Goal: Task Accomplishment & Management: Complete application form

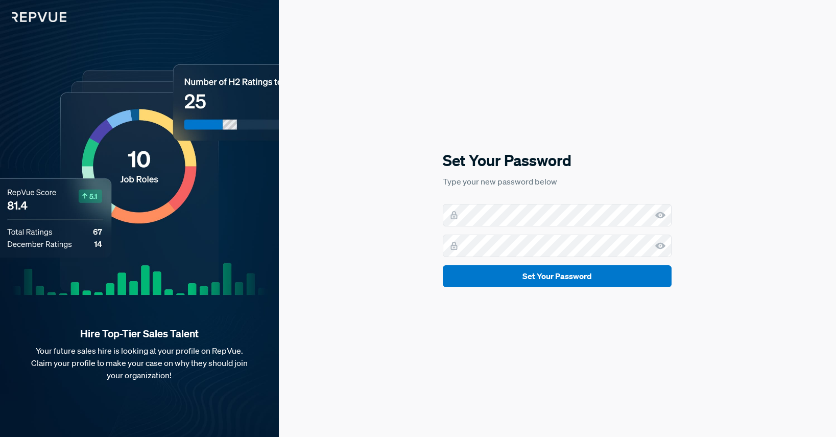
click at [663, 218] on icon at bounding box center [660, 215] width 10 height 10
click at [663, 215] on icon at bounding box center [660, 215] width 10 height 10
click at [658, 246] on use at bounding box center [660, 246] width 10 height 7
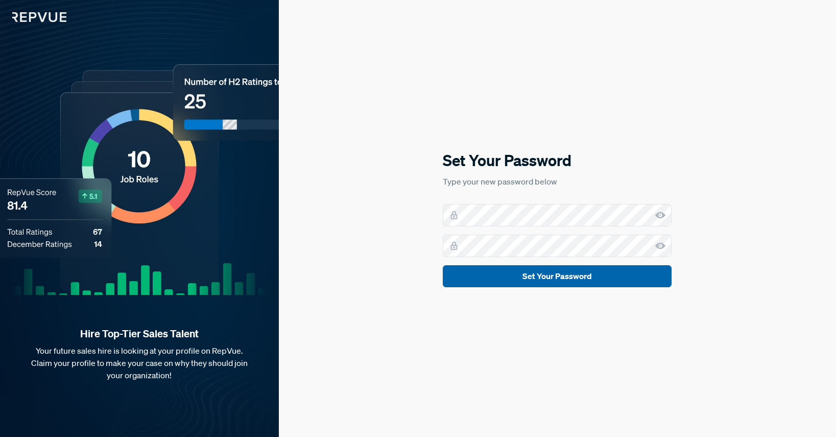
click at [571, 280] on button "Set Your Password" at bounding box center [557, 276] width 229 height 22
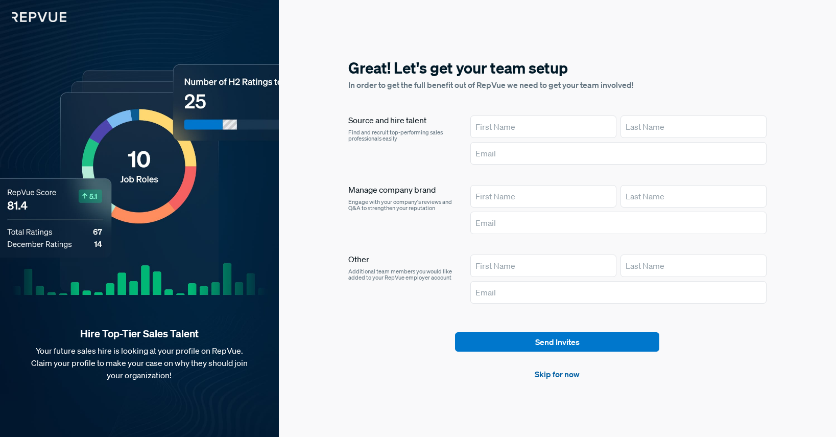
click at [560, 376] on link "Skip for now" at bounding box center [557, 374] width 45 height 12
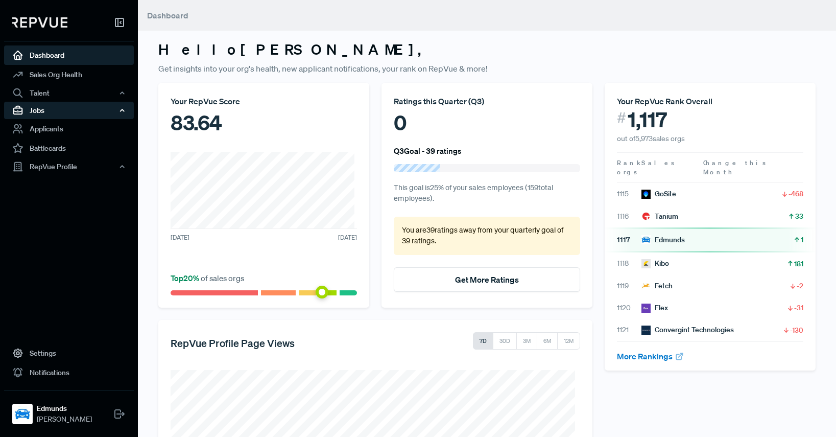
click at [68, 115] on div "Jobs" at bounding box center [69, 110] width 130 height 17
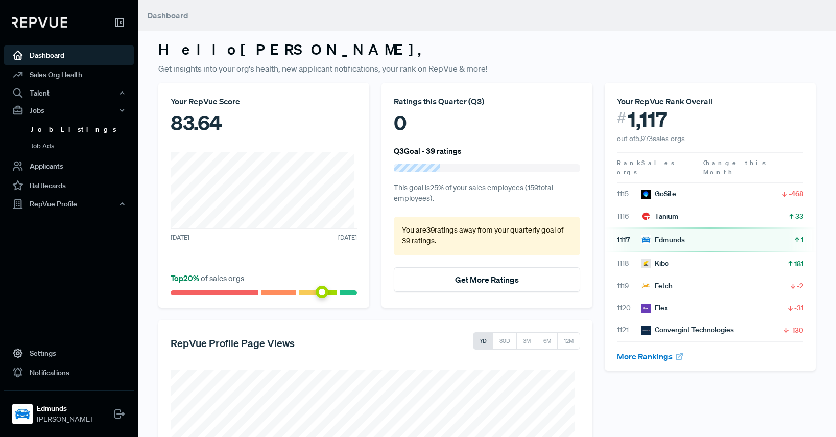
click at [58, 130] on link "Job Listings" at bounding box center [83, 130] width 130 height 16
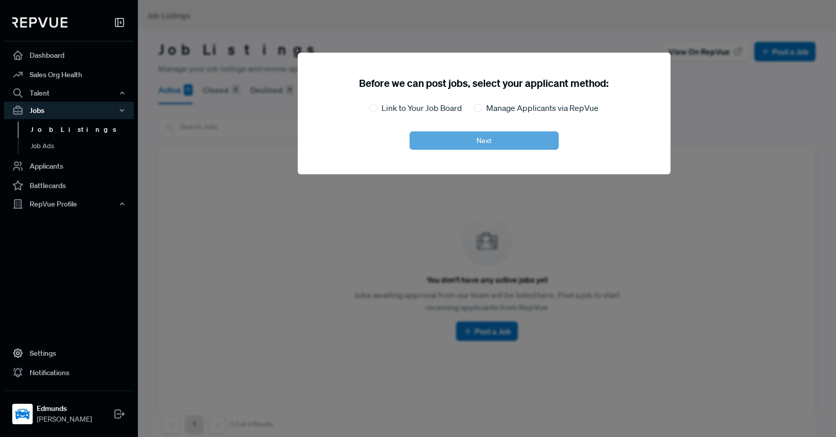
click at [388, 108] on label "Link to Your Job Board" at bounding box center [422, 108] width 80 height 12
click at [377, 108] on input "Link to Your Job Board" at bounding box center [373, 108] width 8 height 8
radio input "true"
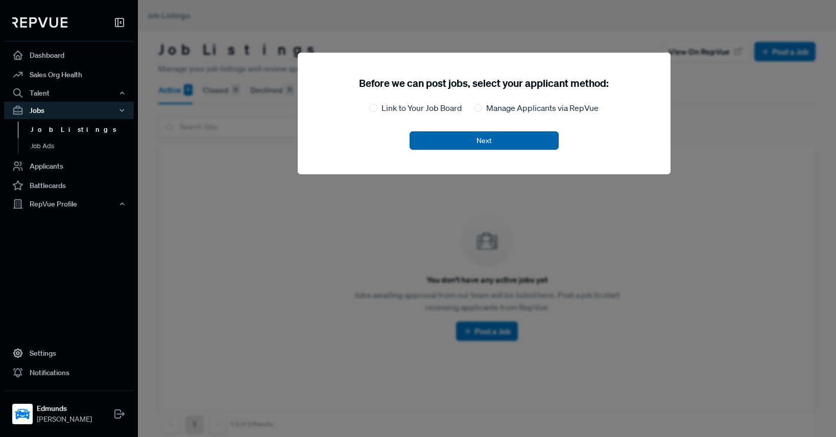
click at [471, 138] on button "Next" at bounding box center [484, 140] width 149 height 18
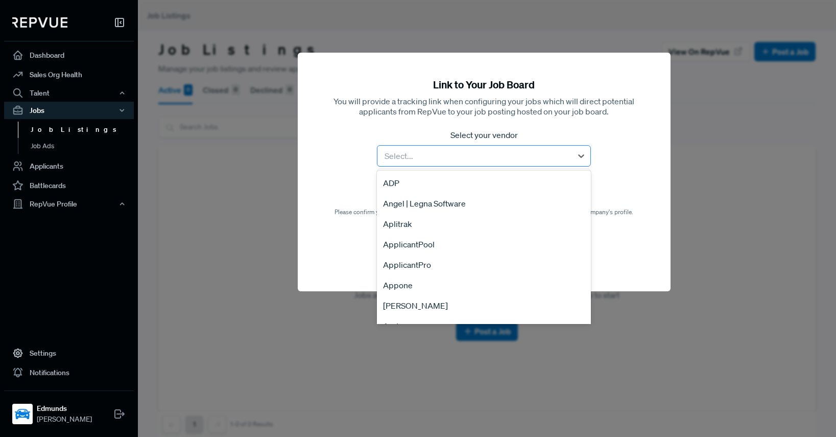
click at [477, 158] on div at bounding box center [475, 156] width 184 height 14
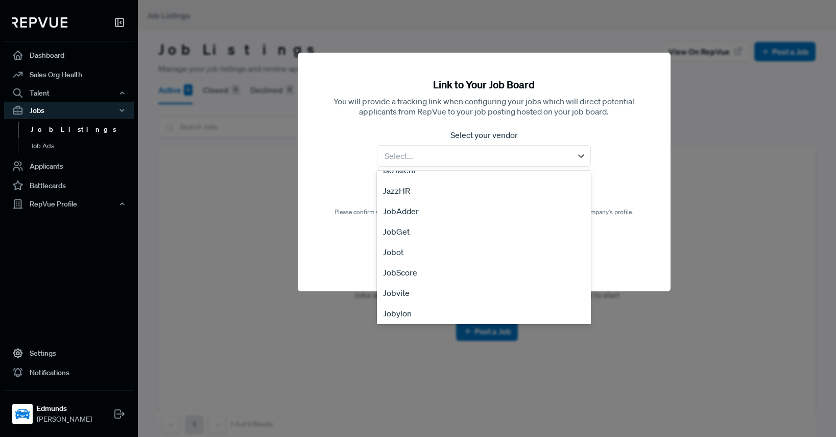
scroll to position [971, 0]
click at [400, 252] on div "JobScore" at bounding box center [484, 254] width 214 height 20
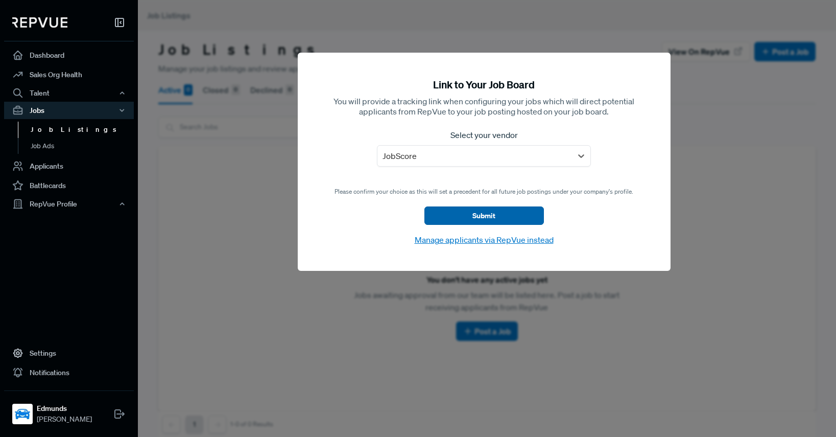
click at [440, 216] on button "Submit" at bounding box center [484, 215] width 120 height 18
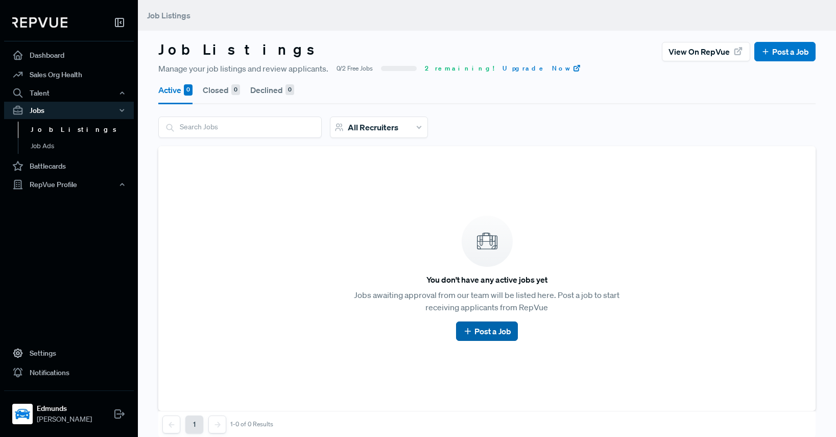
scroll to position [17, 0]
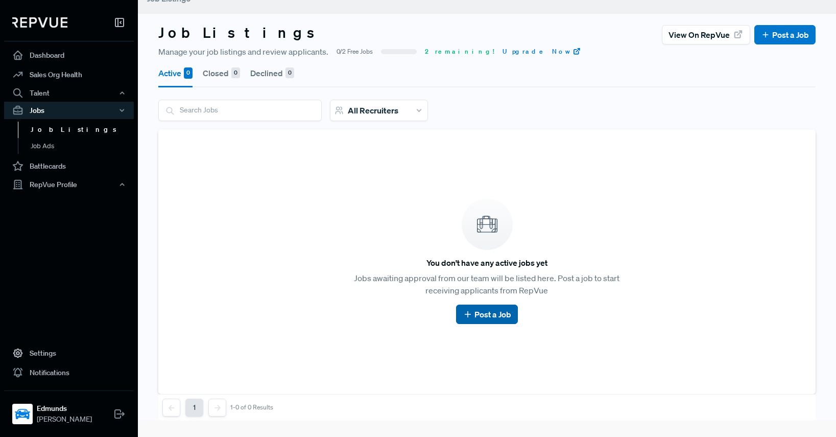
click at [490, 316] on link "Post a Job" at bounding box center [487, 314] width 49 height 12
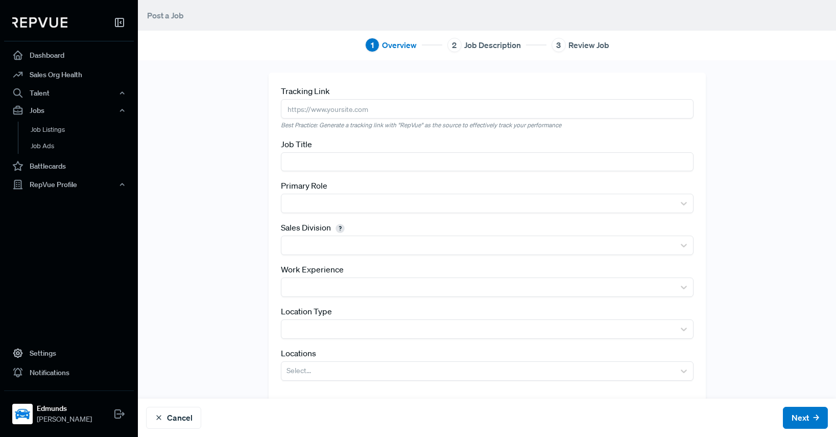
click at [351, 109] on input "text" at bounding box center [487, 108] width 413 height 19
click at [329, 109] on input "text" at bounding box center [487, 108] width 413 height 19
click at [328, 107] on input "text" at bounding box center [487, 108] width 413 height 19
paste input "https://jsco.re/gur0z"
type input "https://jsco.re/gur0z"
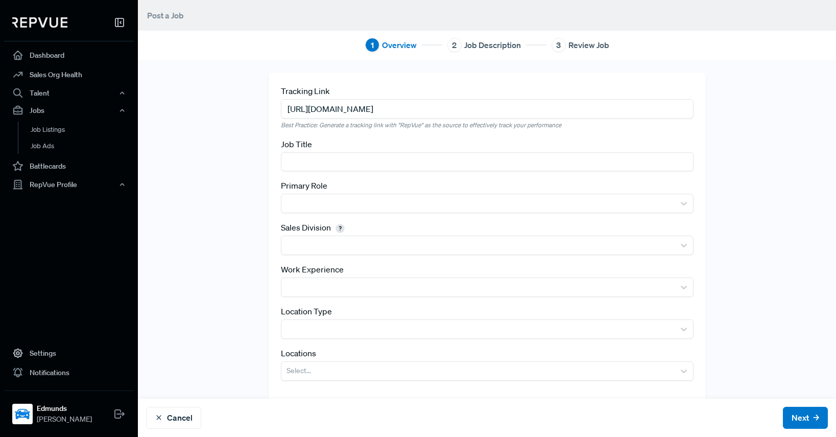
click at [320, 167] on input "text" at bounding box center [487, 161] width 413 height 19
paste input "Account Executive, [GEOGRAPHIC_DATA]/[GEOGRAPHIC_DATA][US_STATE]"
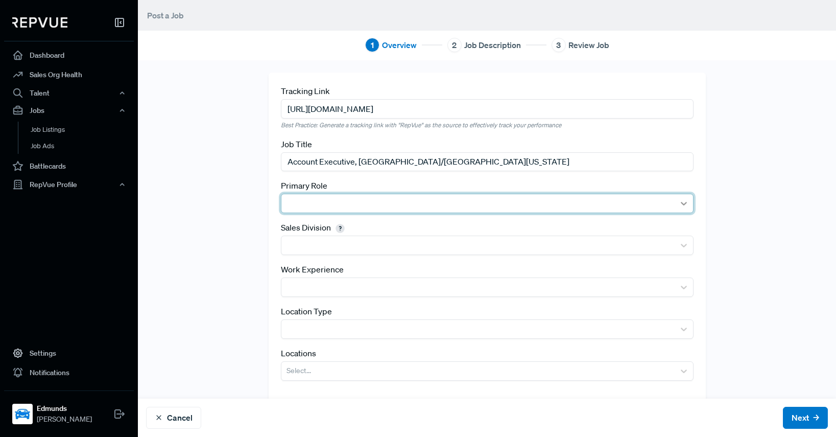
type input "Account Executive, [GEOGRAPHIC_DATA]/[GEOGRAPHIC_DATA][US_STATE]"
click at [679, 201] on icon at bounding box center [684, 203] width 10 height 10
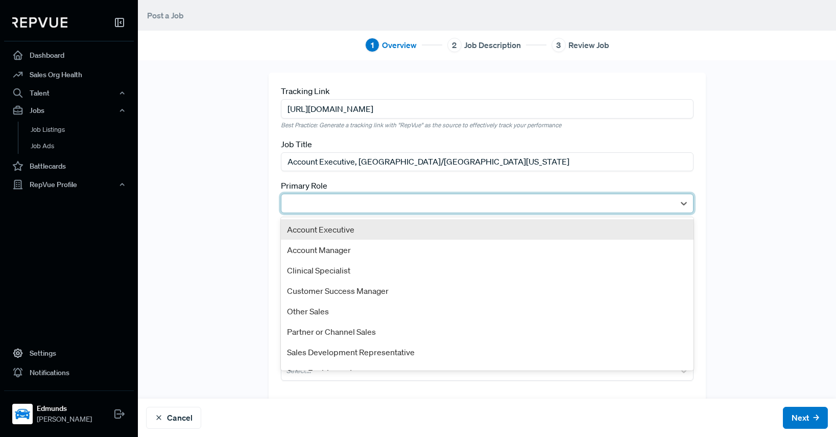
click at [617, 229] on div "Account Executive" at bounding box center [487, 229] width 413 height 20
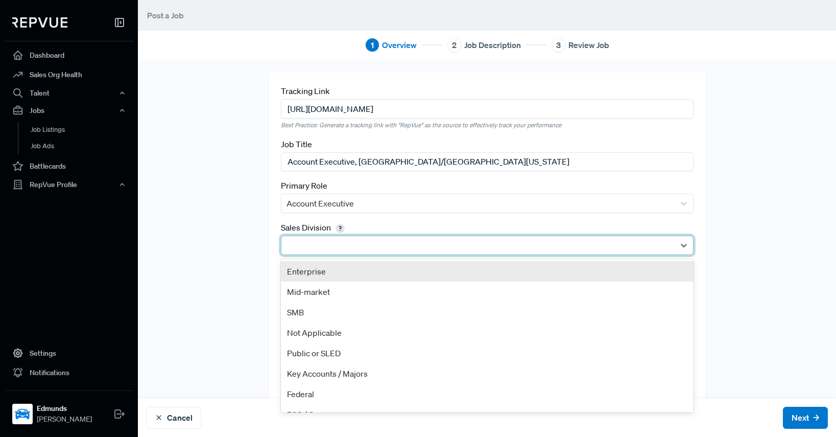
click at [459, 241] on div at bounding box center [478, 245] width 383 height 14
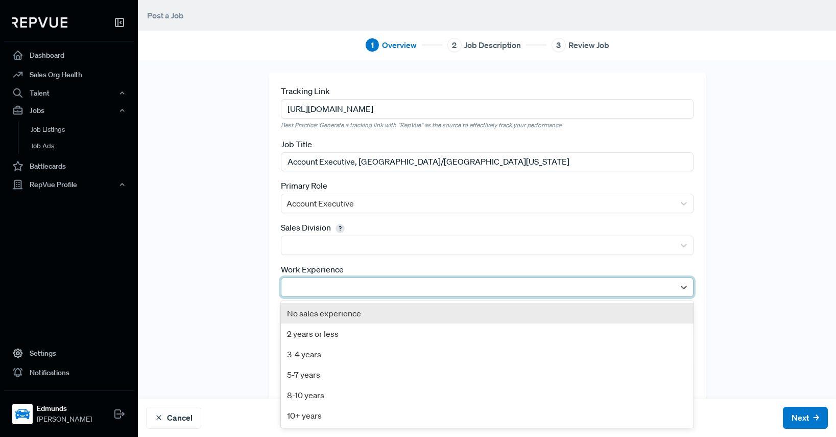
click at [321, 281] on div at bounding box center [478, 287] width 383 height 14
click at [333, 289] on div at bounding box center [478, 287] width 383 height 14
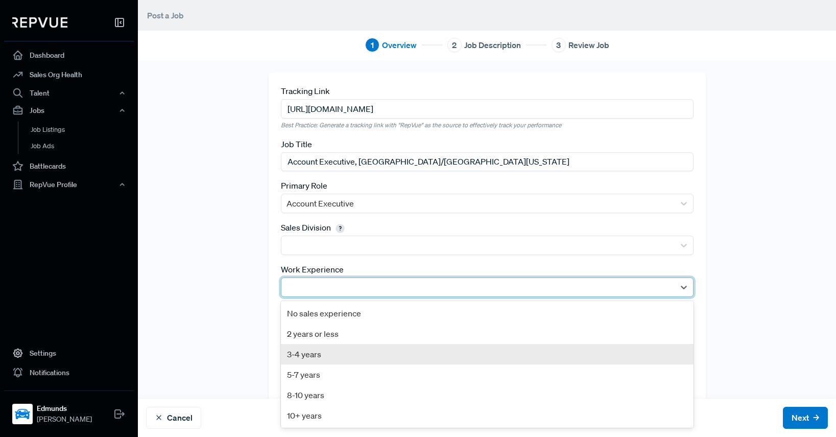
click at [334, 353] on div "3-4 years" at bounding box center [487, 354] width 413 height 20
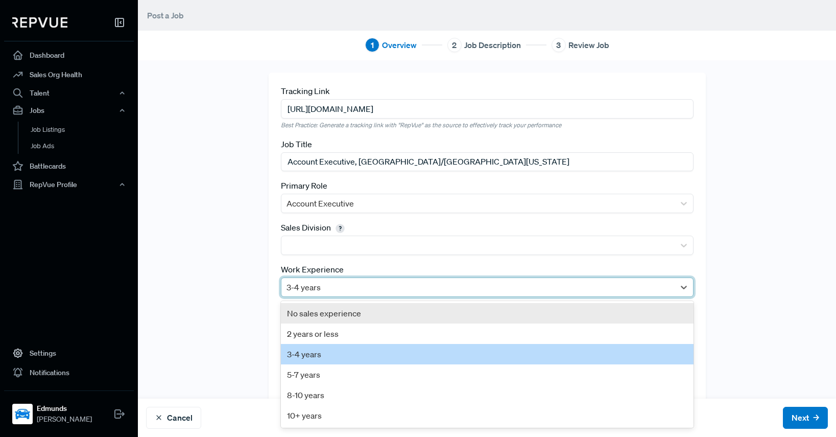
click at [339, 287] on div at bounding box center [478, 287] width 383 height 14
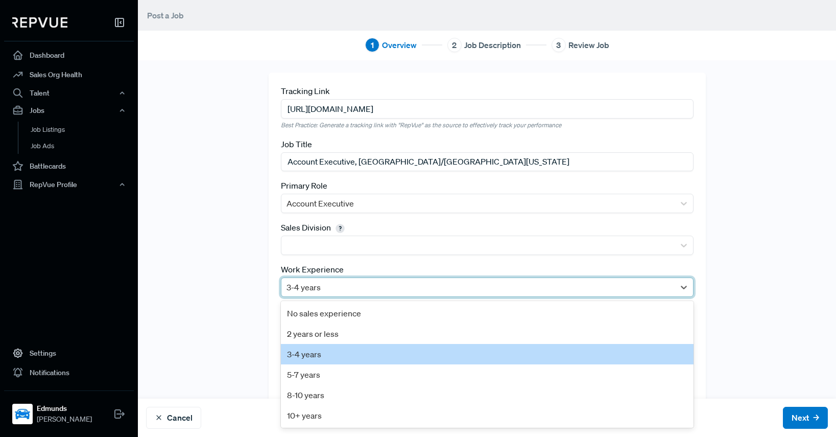
click at [185, 306] on div "Tracking Link https://jsco.re/gur0z Best Practice: Generate a tracking link wit…" at bounding box center [487, 237] width 674 height 328
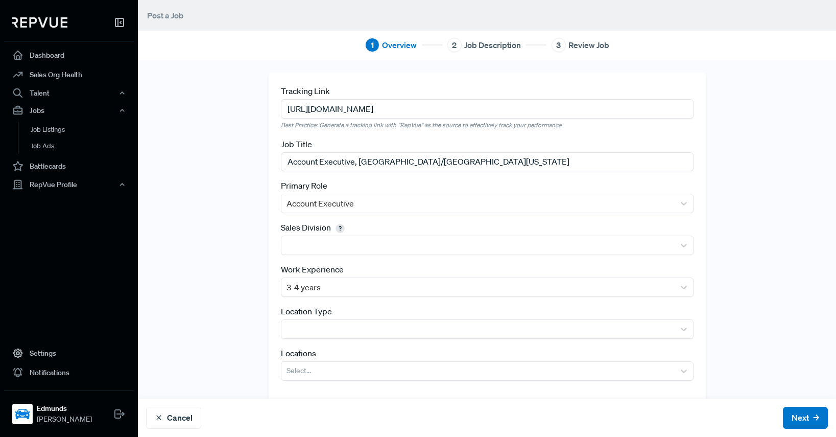
scroll to position [14, 0]
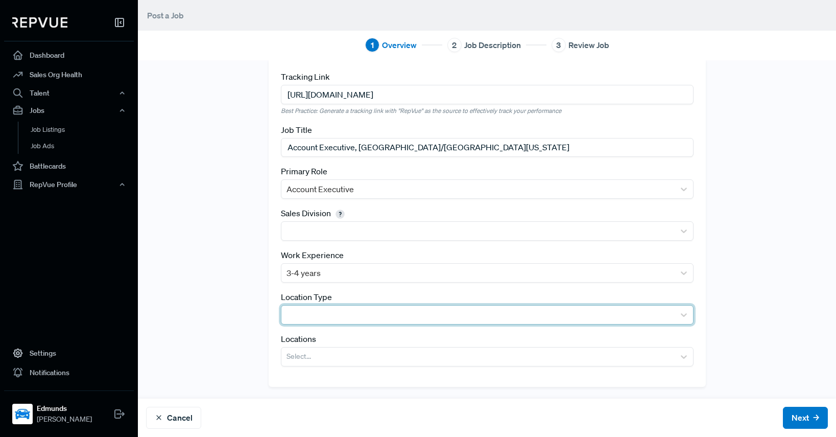
click at [313, 316] on div at bounding box center [478, 315] width 383 height 14
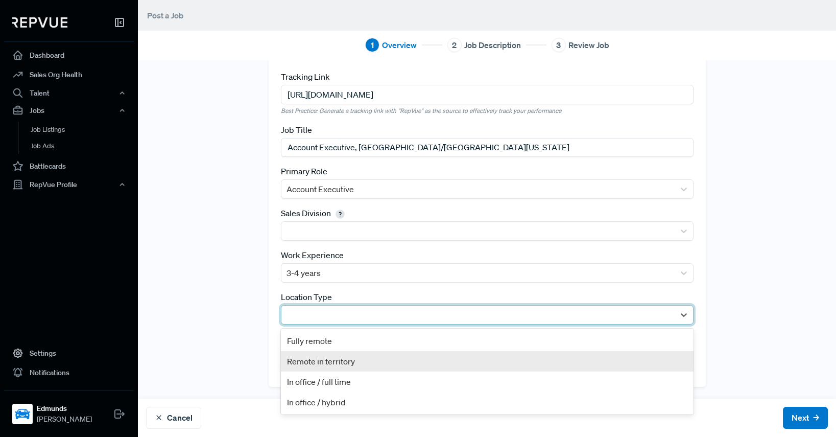
click at [373, 362] on div "Remote in territory" at bounding box center [487, 361] width 413 height 20
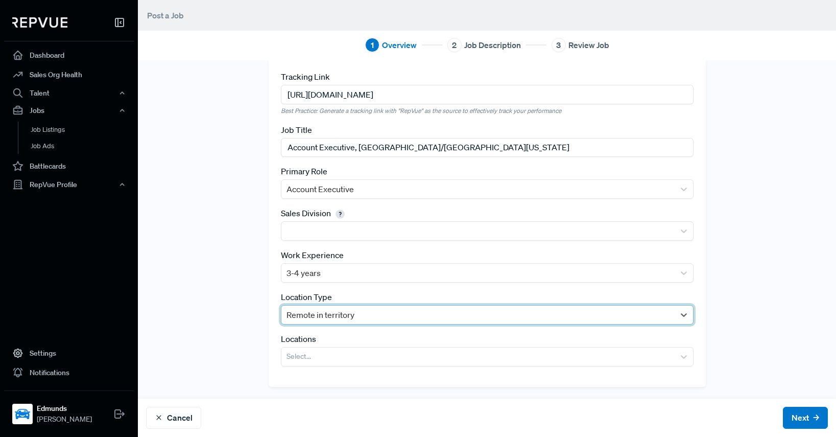
click at [229, 338] on div "Tracking Link https://jsco.re/gur0z Best Practice: Generate a tracking link wit…" at bounding box center [487, 222] width 674 height 328
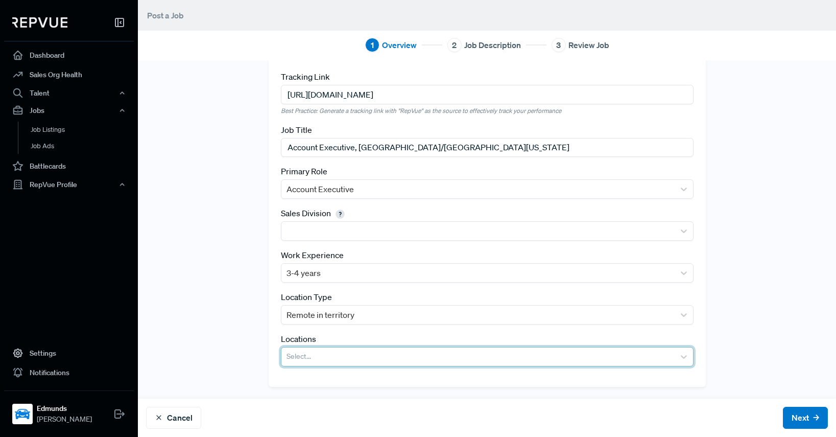
click at [325, 359] on div at bounding box center [478, 356] width 383 height 14
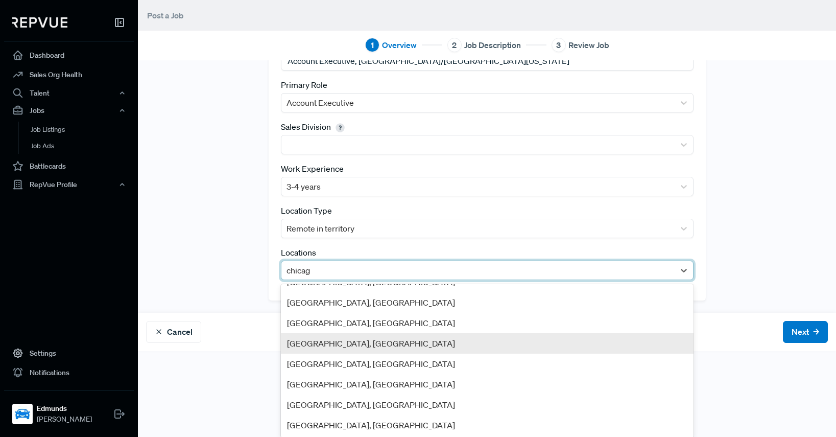
scroll to position [0, 0]
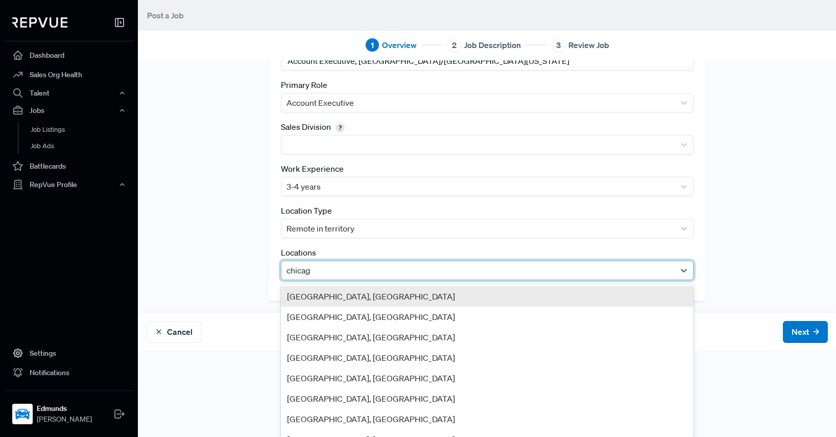
click at [287, 271] on input "chicag" at bounding box center [299, 270] width 25 height 12
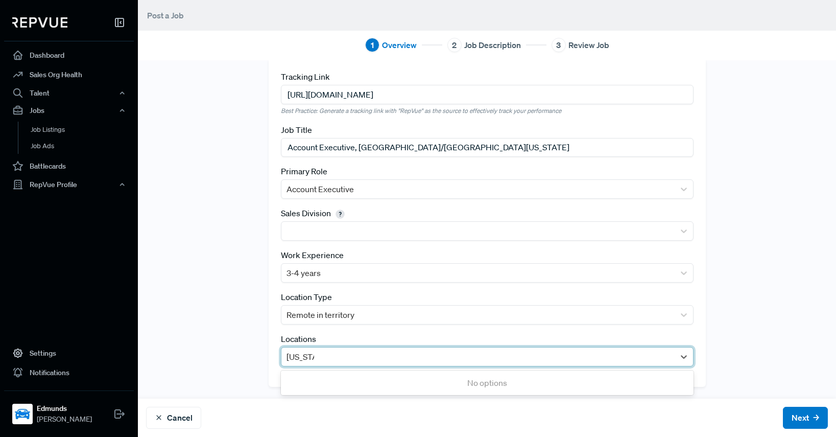
scroll to position [33, 0]
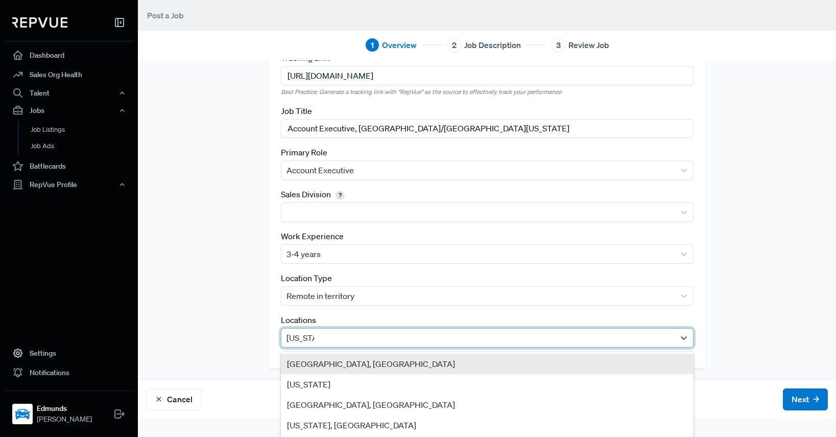
click at [299, 337] on input "indiana" at bounding box center [301, 338] width 28 height 12
click at [298, 337] on input "indiana" at bounding box center [301, 338] width 28 height 12
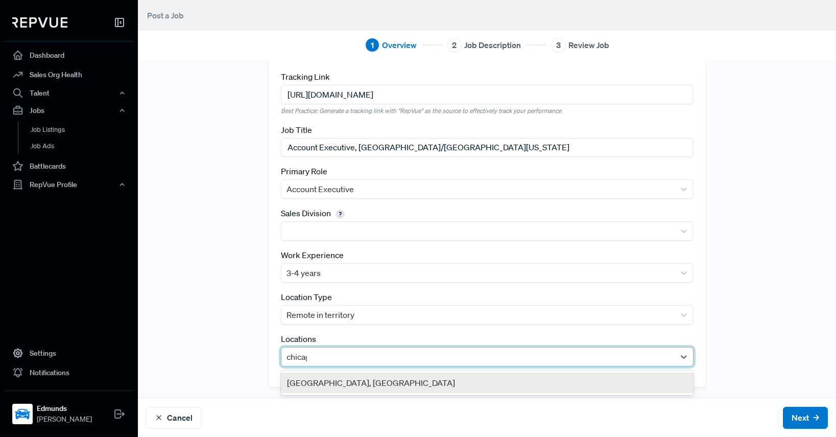
type input "chicago"
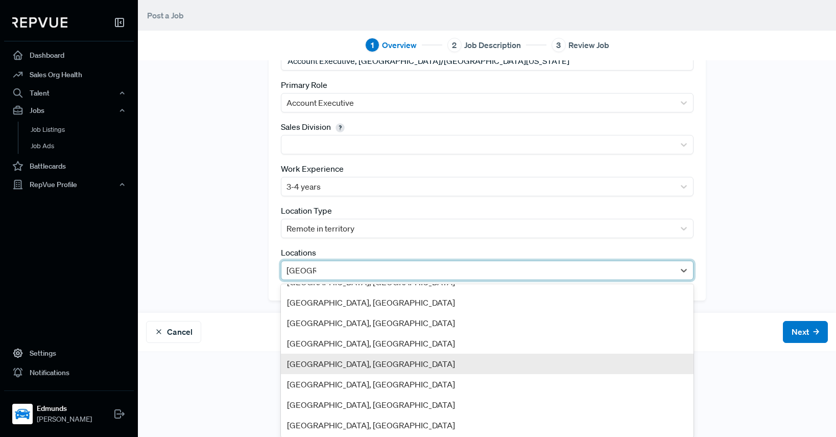
scroll to position [0, 0]
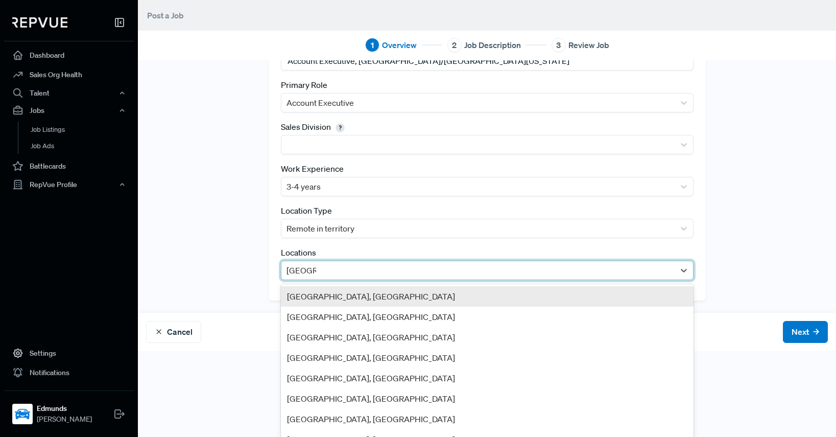
click at [348, 295] on div "[GEOGRAPHIC_DATA], [GEOGRAPHIC_DATA]" at bounding box center [487, 296] width 413 height 20
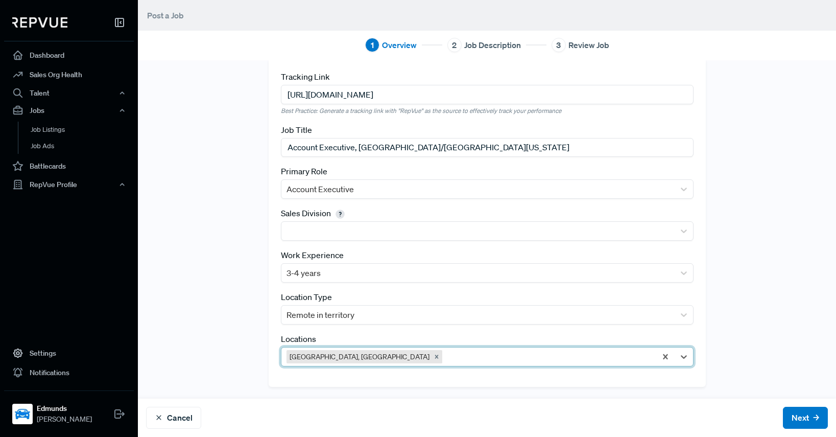
click at [232, 309] on div "Tracking Link https://jsco.re/gur0z Best Practice: Generate a tracking link wit…" at bounding box center [487, 222] width 674 height 328
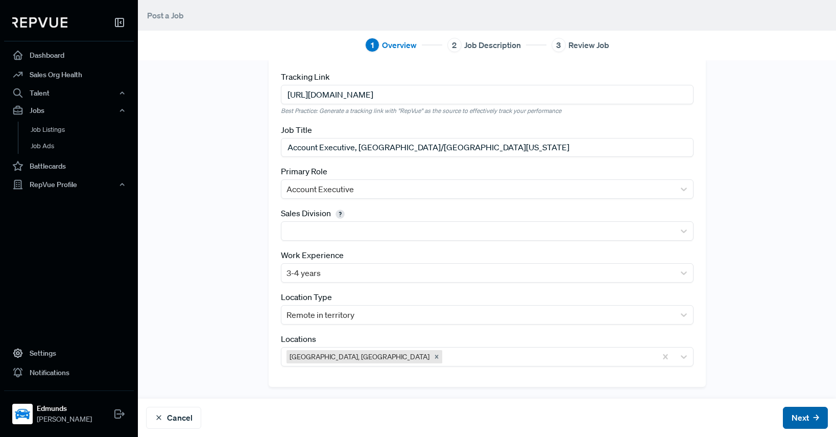
click at [790, 419] on button "Next" at bounding box center [805, 418] width 45 height 22
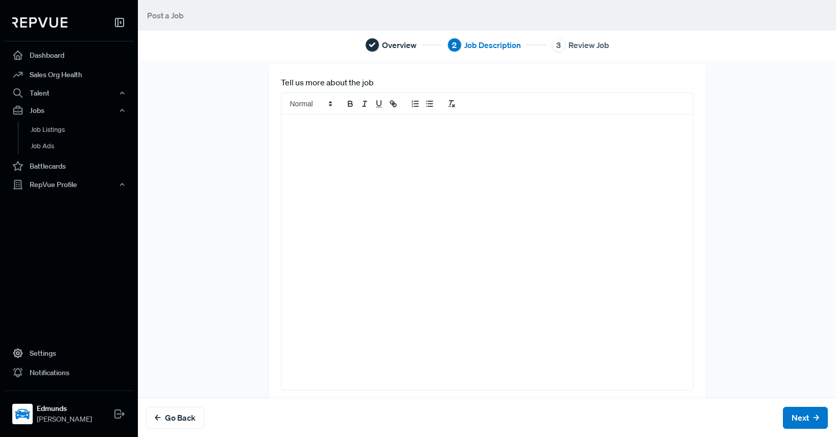
scroll to position [0, 0]
click at [311, 150] on div at bounding box center [487, 260] width 412 height 275
click at [390, 110] on button "link" at bounding box center [393, 112] width 14 height 12
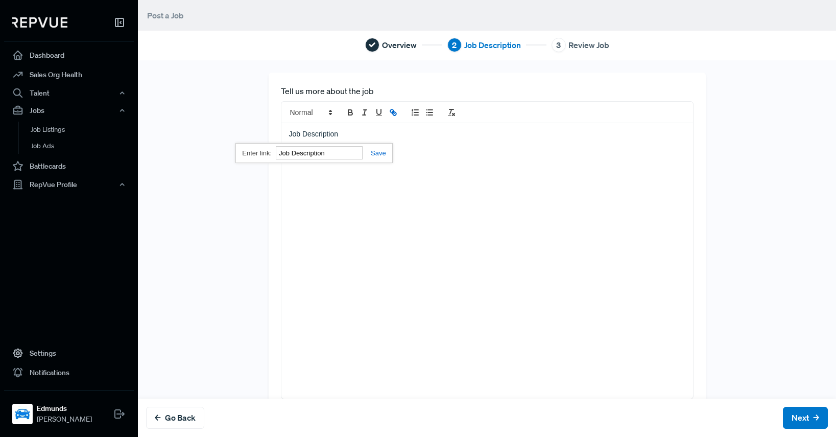
paste input "https://careers.jobscore.com/careers/edmunds/jobs/account-executive-south-chica…"
type input "https://careers.jobscore.com/careers/edmunds/jobs/account-executive-south-chica…"
click at [306, 188] on div "Job Description" at bounding box center [487, 260] width 412 height 275
click at [315, 163] on div "Job Description" at bounding box center [487, 260] width 412 height 275
click at [316, 131] on link "Job Description" at bounding box center [314, 134] width 50 height 8
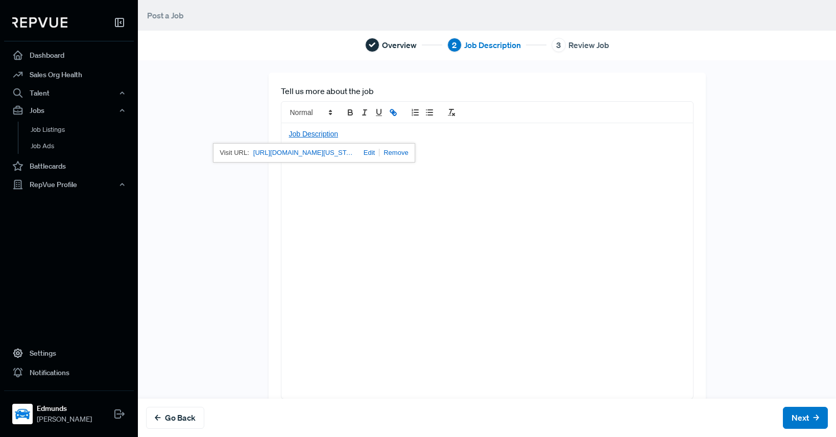
click at [308, 151] on link "https://careers.jobscore.com/careers/edmunds/jobs/account-executive-south-chica…" at bounding box center [304, 152] width 102 height 13
click at [330, 200] on div "Job Description" at bounding box center [487, 260] width 412 height 275
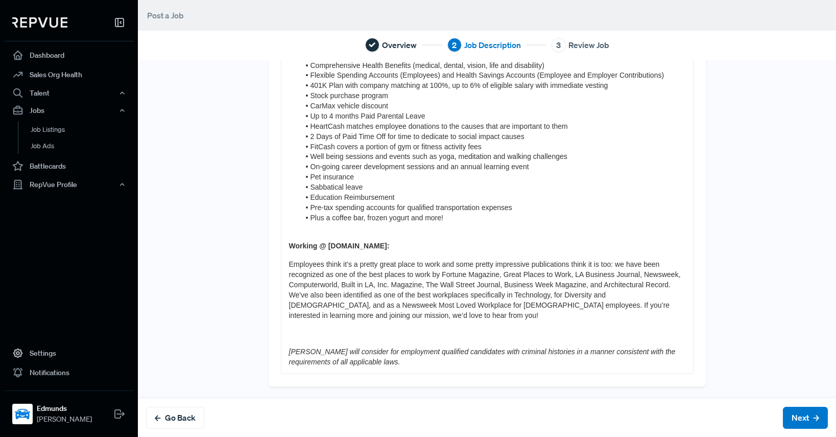
scroll to position [744, 0]
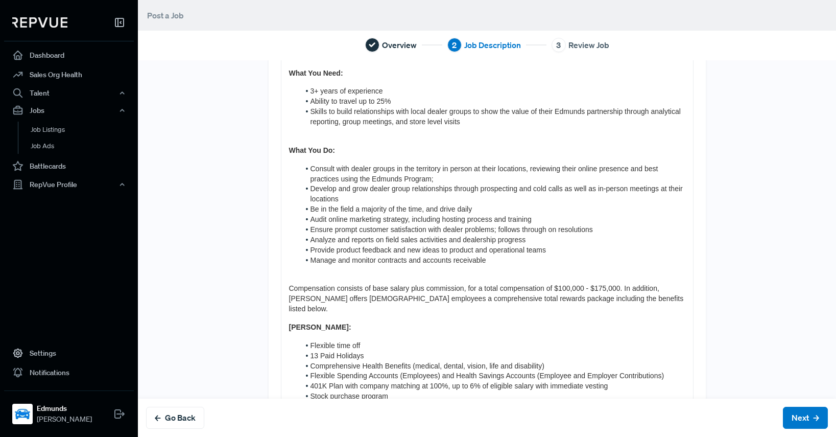
scroll to position [386, 0]
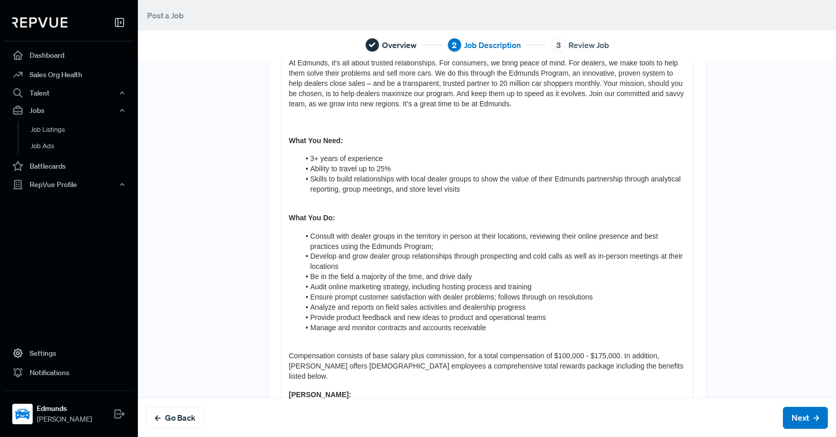
click at [337, 200] on p at bounding box center [487, 200] width 396 height 10
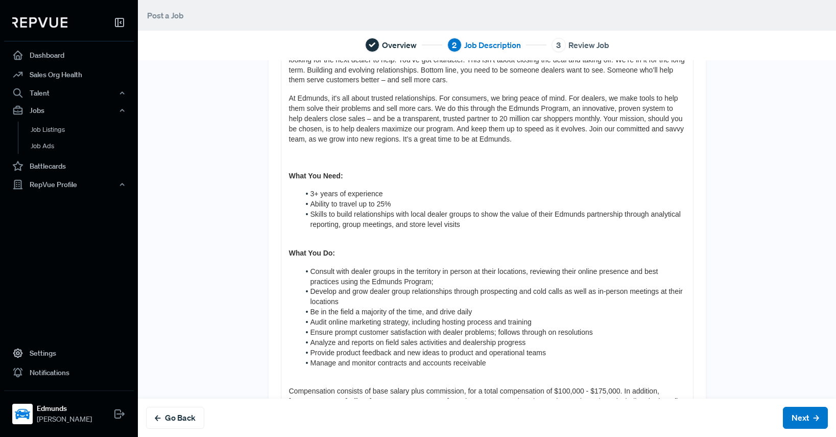
scroll to position [335, 0]
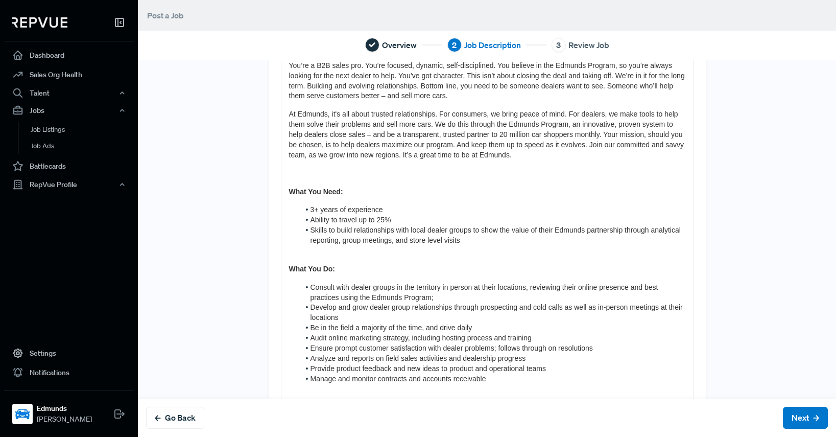
click at [317, 175] on p at bounding box center [487, 174] width 396 height 10
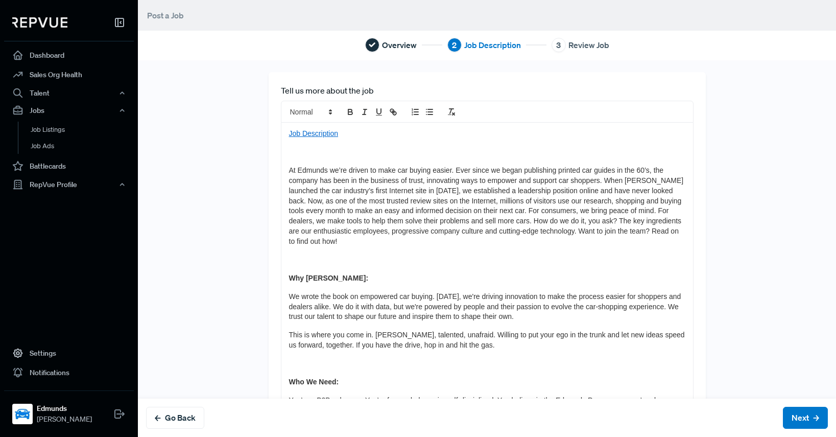
scroll to position [0, 0]
click at [320, 151] on p at bounding box center [487, 153] width 396 height 10
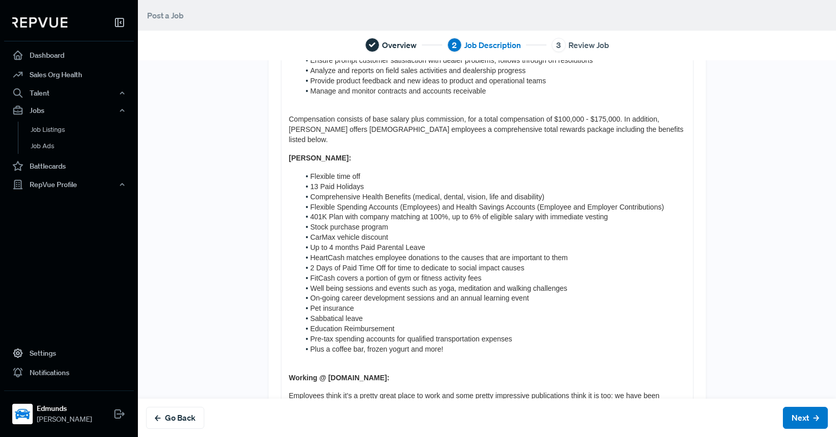
scroll to position [725, 0]
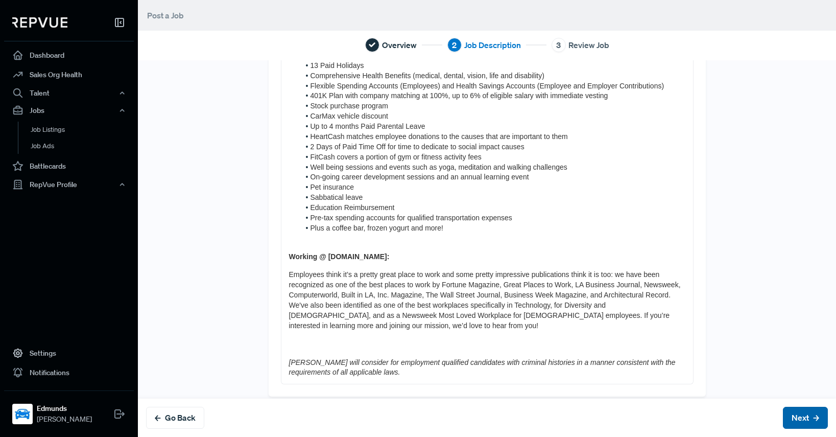
click at [795, 418] on button "Next" at bounding box center [805, 418] width 45 height 22
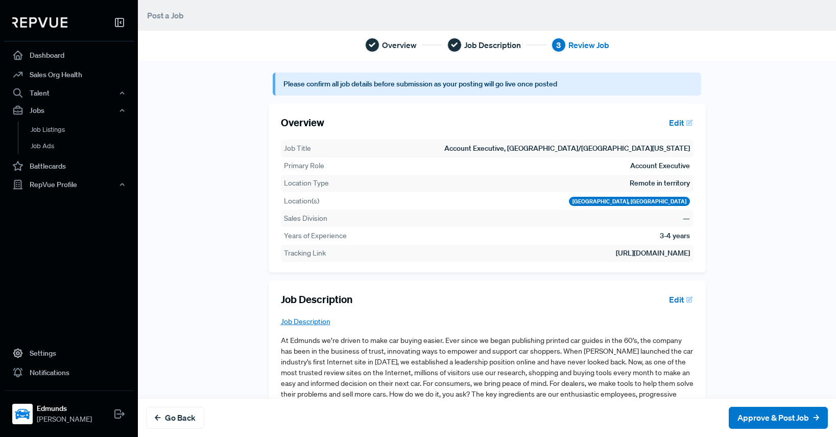
scroll to position [51, 0]
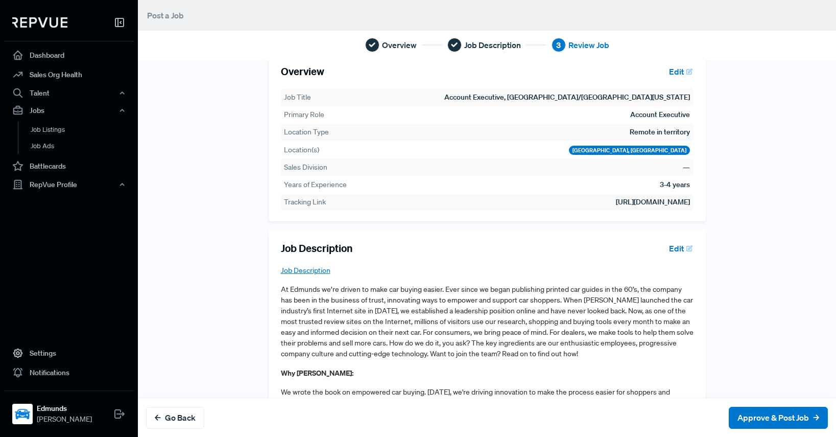
click at [658, 203] on td "https://jsco.re/gur0z" at bounding box center [537, 202] width 305 height 12
drag, startPoint x: 613, startPoint y: 201, endPoint x: 682, endPoint y: 204, distance: 69.6
click at [682, 204] on td "https://jsco.re/gur0z" at bounding box center [537, 202] width 305 height 12
copy td "https://jsco.re/gur0z"
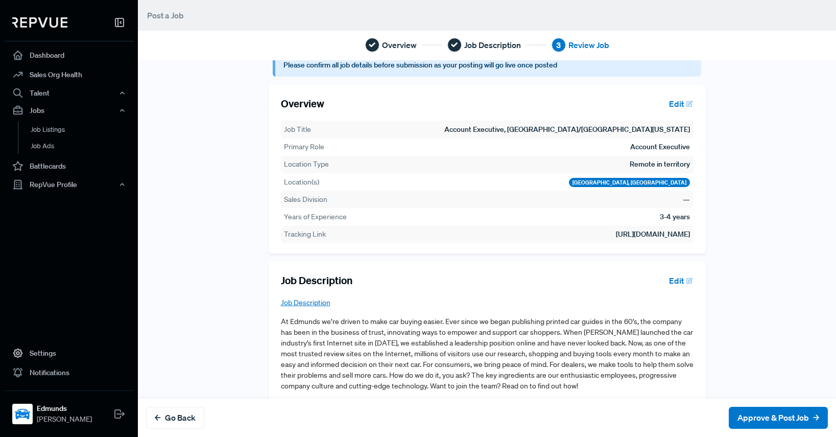
scroll to position [10, 0]
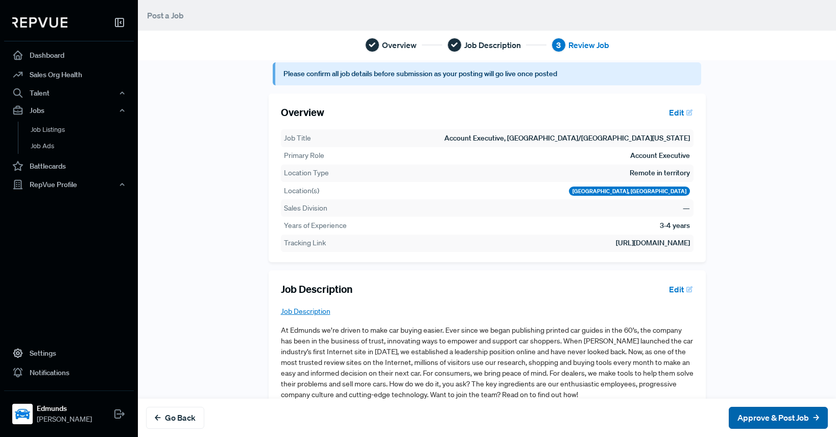
click at [773, 414] on button "Approve & Post Job" at bounding box center [778, 418] width 99 height 22
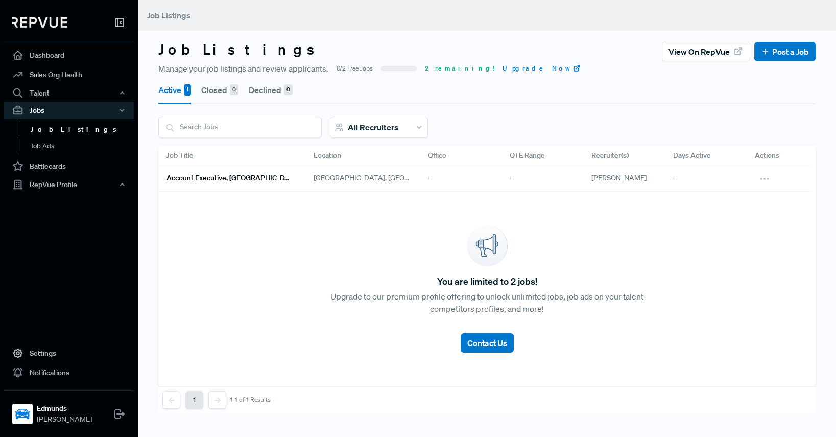
click at [390, 128] on span "All Recruiters" at bounding box center [373, 127] width 51 height 10
click at [498, 108] on div "Active 1 Closed 0 Declined 0 All Recruiters All / None Steve Poleschuk Ashlee B…" at bounding box center [486, 244] width 657 height 338
click at [271, 227] on div "You are limited to 2 jobs! Upgrade to our premium profile offering to unlock un…" at bounding box center [486, 289] width 657 height 195
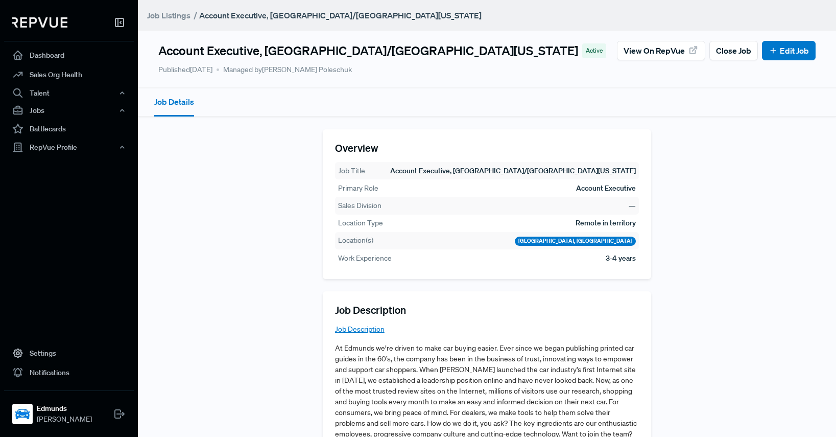
scroll to position [91, 0]
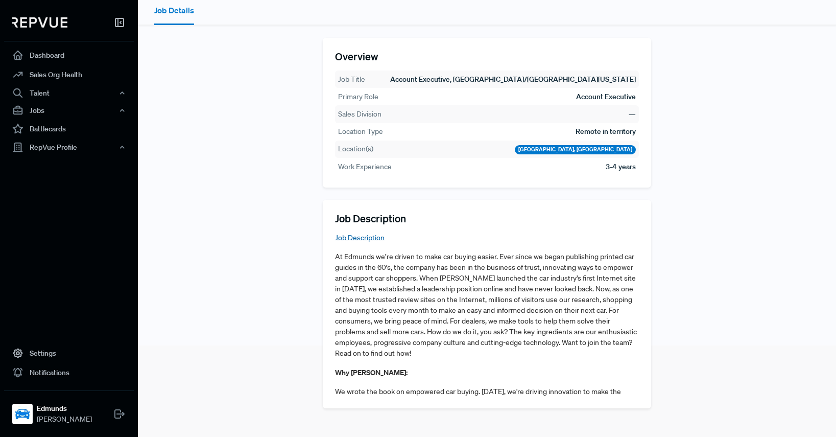
click at [368, 239] on link "Job Description" at bounding box center [360, 237] width 50 height 9
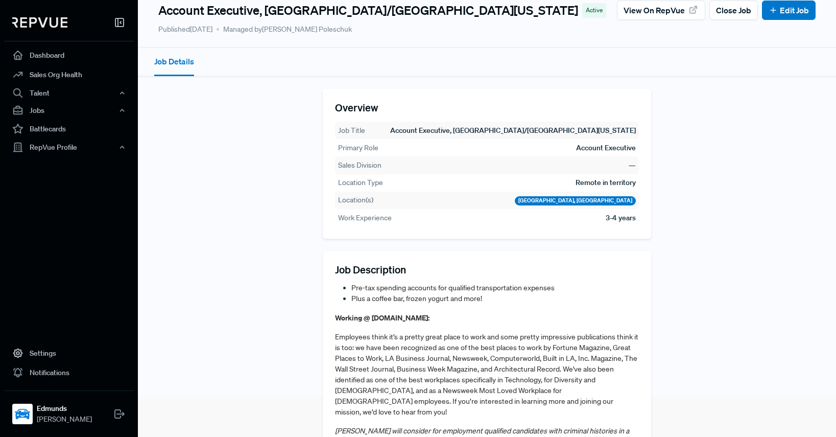
scroll to position [0, 0]
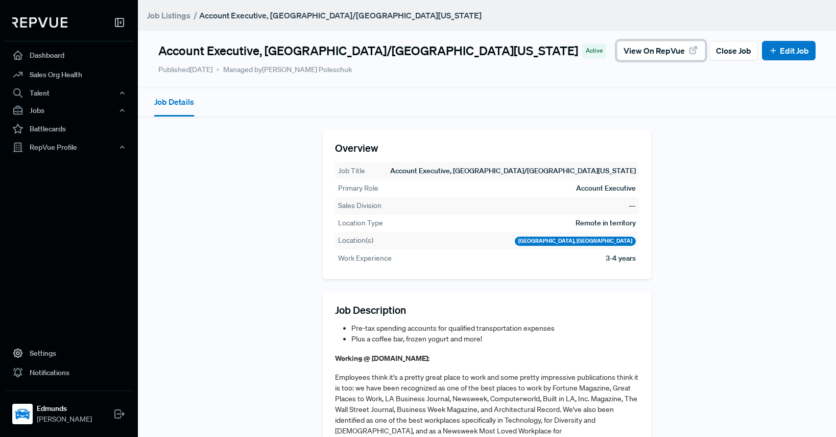
click at [634, 51] on span "View on RepVue" at bounding box center [654, 50] width 61 height 12
click at [781, 48] on link "Edit Job" at bounding box center [789, 50] width 40 height 12
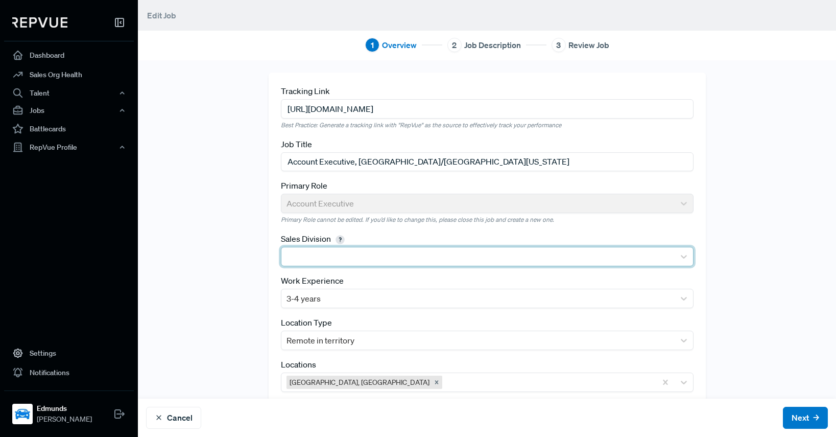
scroll to position [26, 0]
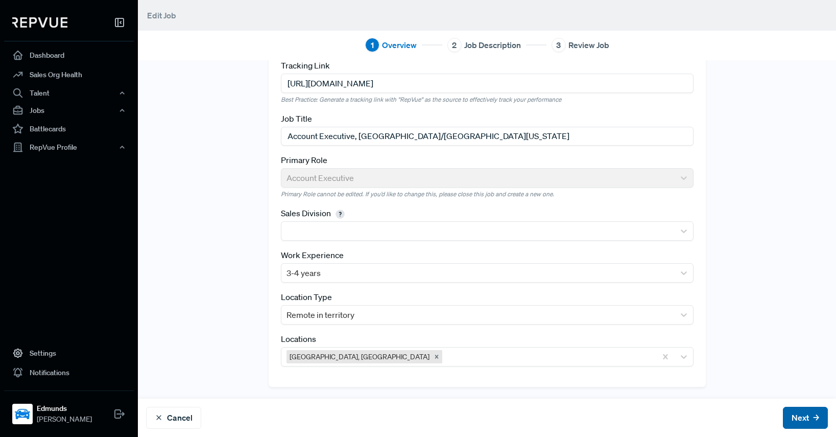
click at [787, 413] on button "Next" at bounding box center [805, 418] width 45 height 22
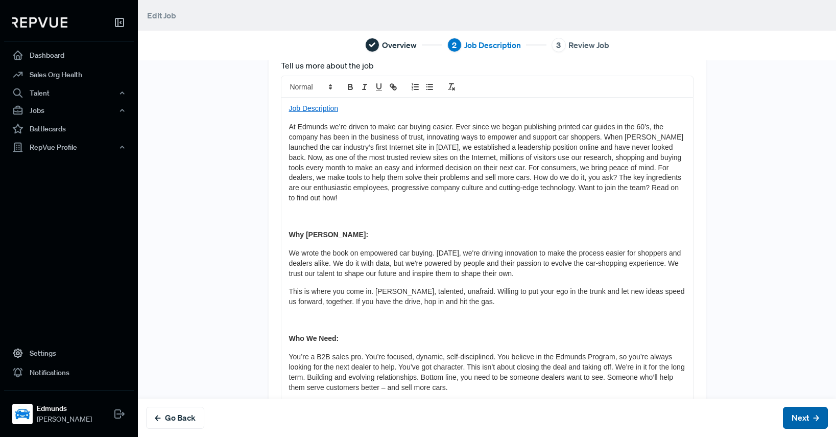
scroll to position [0, 0]
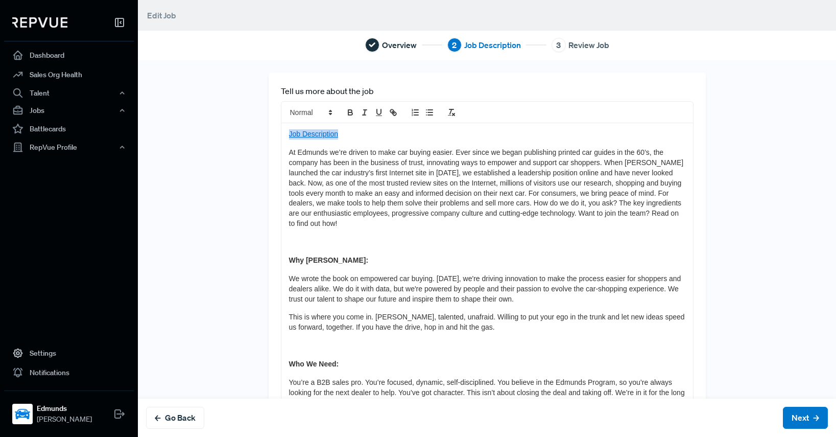
drag, startPoint x: 357, startPoint y: 134, endPoint x: 275, endPoint y: 133, distance: 82.3
click at [389, 113] on icon "link" at bounding box center [393, 112] width 9 height 9
click at [289, 263] on strong "Why Edmunds:" at bounding box center [329, 260] width 80 height 8
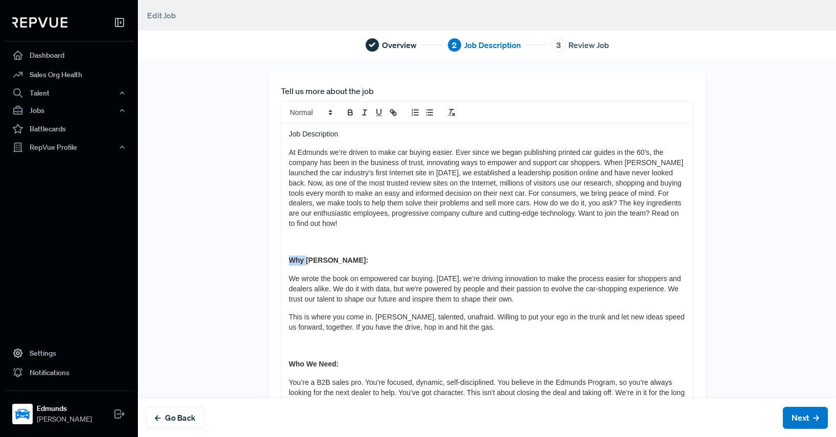
click at [289, 263] on strong "Why Edmunds:" at bounding box center [329, 260] width 80 height 8
copy strong "Why"
click at [289, 134] on p "Job Description" at bounding box center [487, 134] width 396 height 10
paste div
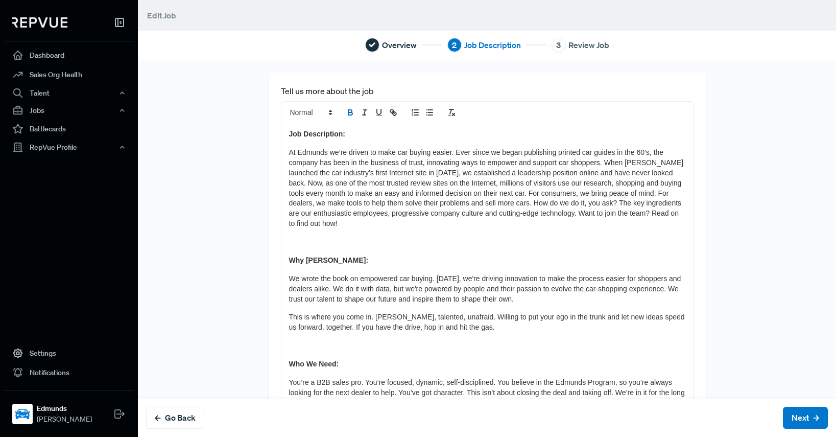
click at [381, 185] on span "At Edmunds we’re driven to make car buying easier. Ever since we began publishi…" at bounding box center [487, 187] width 397 height 79
click at [783, 414] on button "Next" at bounding box center [805, 418] width 45 height 22
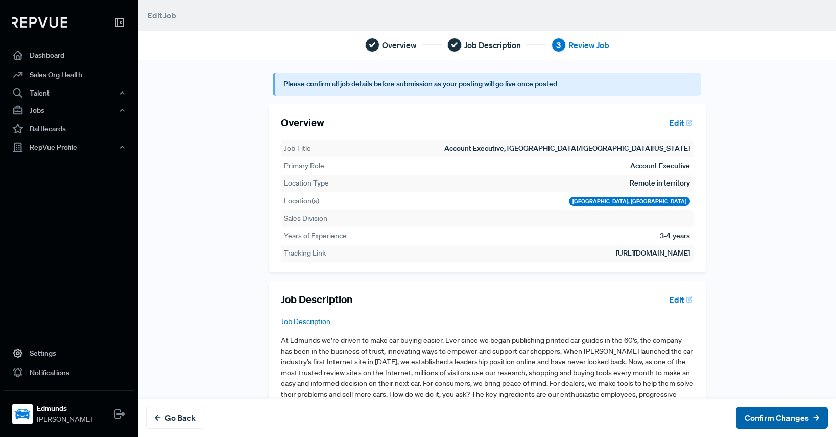
click at [759, 421] on button "Confirm Changes" at bounding box center [782, 418] width 92 height 22
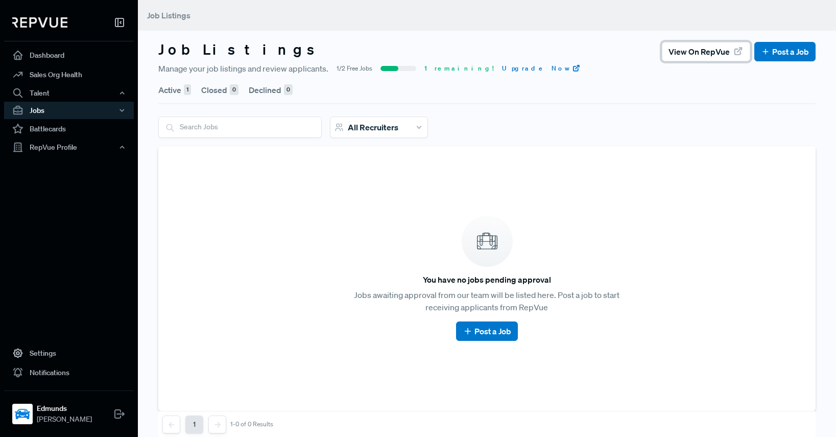
click at [693, 52] on span "View on RepVue" at bounding box center [699, 51] width 61 height 12
click at [735, 112] on div "Active 1 Closed 0 Declined 0 All Recruiters You have no jobs pending approval J…" at bounding box center [486, 256] width 657 height 363
click at [164, 86] on button "Active 1" at bounding box center [174, 90] width 33 height 29
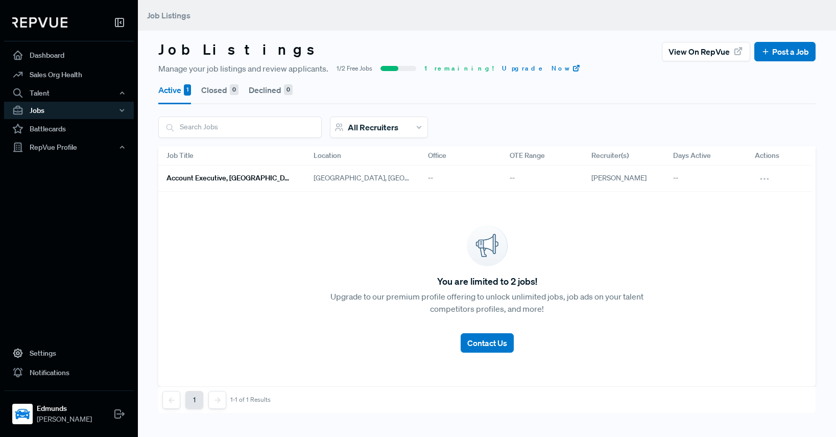
click at [223, 170] on link "Account Executive, [GEOGRAPHIC_DATA]/[GEOGRAPHIC_DATA][US_STATE]" at bounding box center [228, 178] width 123 height 17
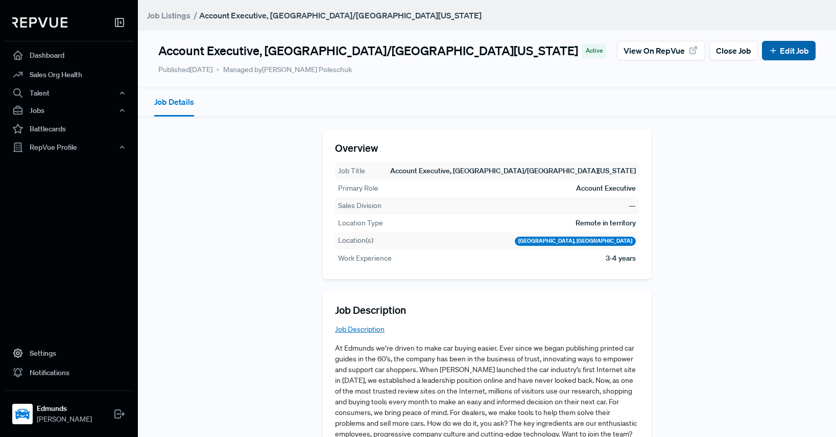
click at [771, 57] on button "Edit Job" at bounding box center [789, 50] width 54 height 19
click at [783, 50] on link "Edit Job" at bounding box center [789, 50] width 40 height 12
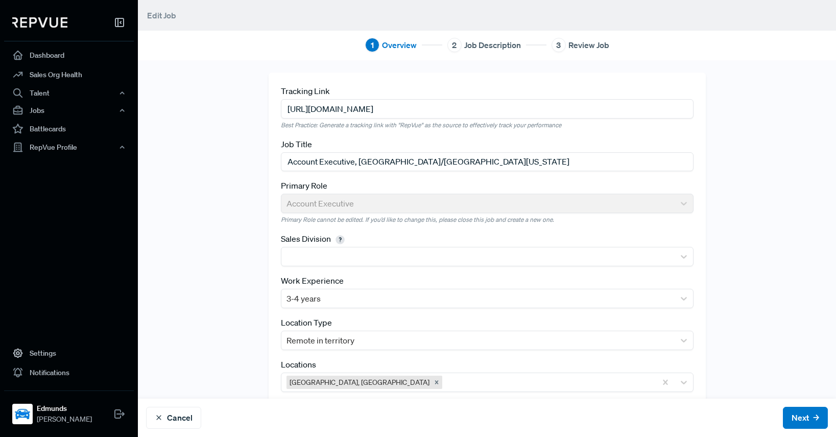
scroll to position [26, 0]
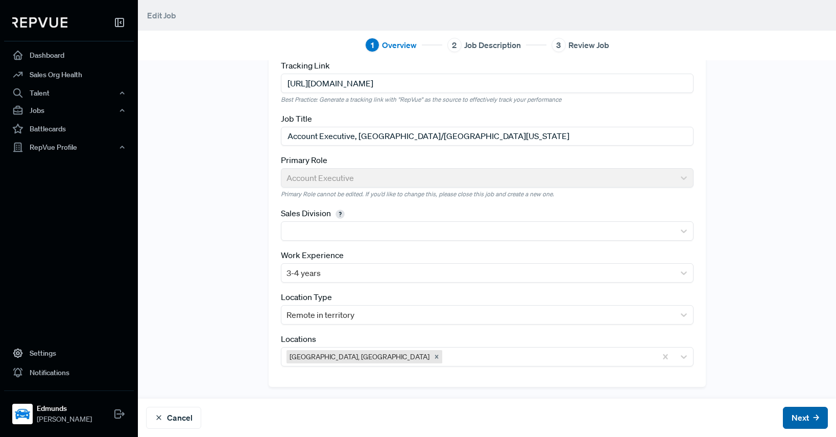
click at [800, 422] on button "Next" at bounding box center [805, 418] width 45 height 22
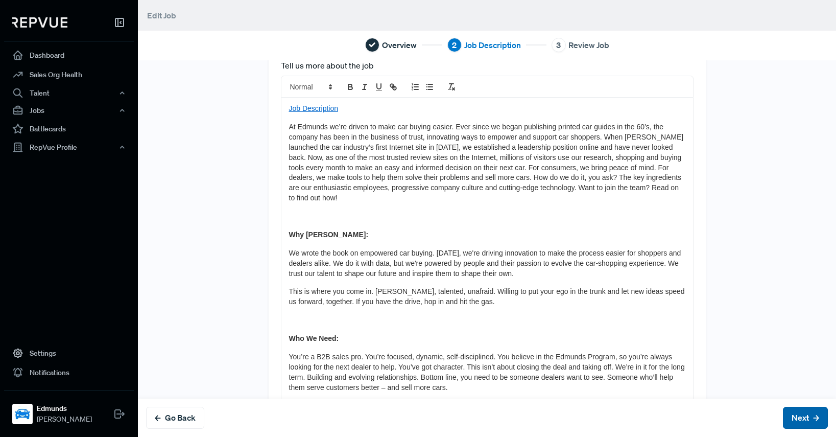
scroll to position [0, 0]
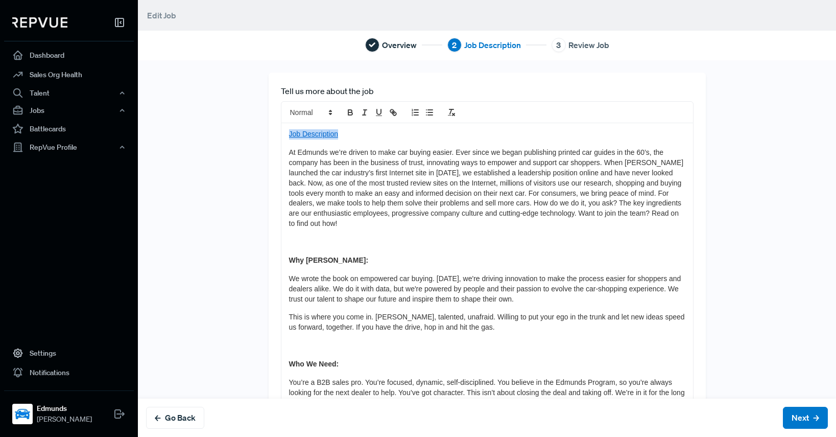
drag, startPoint x: 356, startPoint y: 132, endPoint x: 218, endPoint y: 111, distance: 140.0
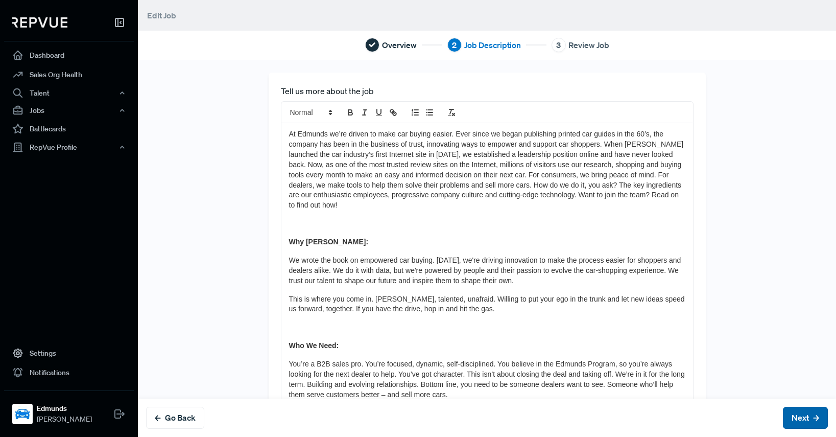
click at [787, 418] on button "Next" at bounding box center [805, 418] width 45 height 22
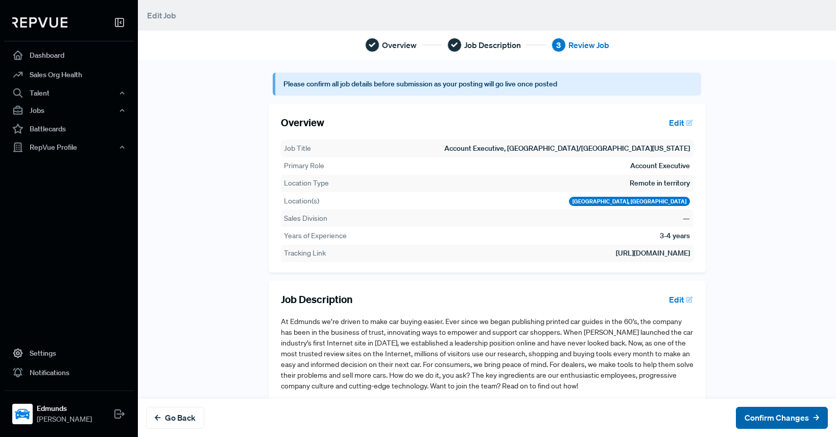
click at [771, 418] on button "Confirm Changes" at bounding box center [782, 418] width 92 height 22
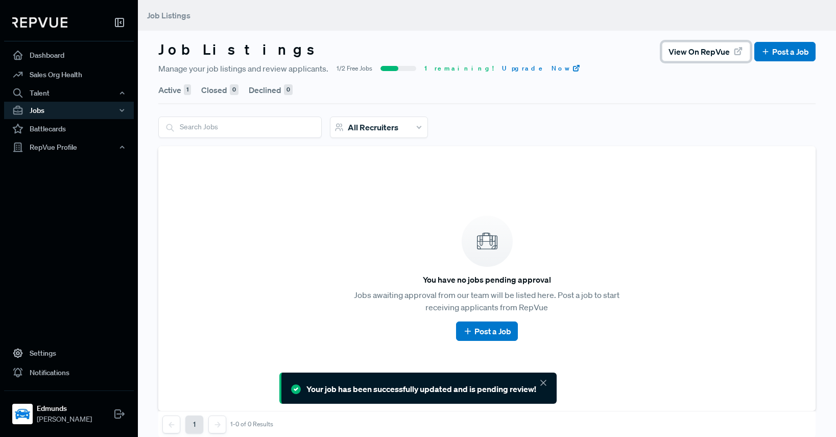
click at [689, 57] on span "View on RepVue" at bounding box center [699, 51] width 61 height 12
